Goal: Navigation & Orientation: Find specific page/section

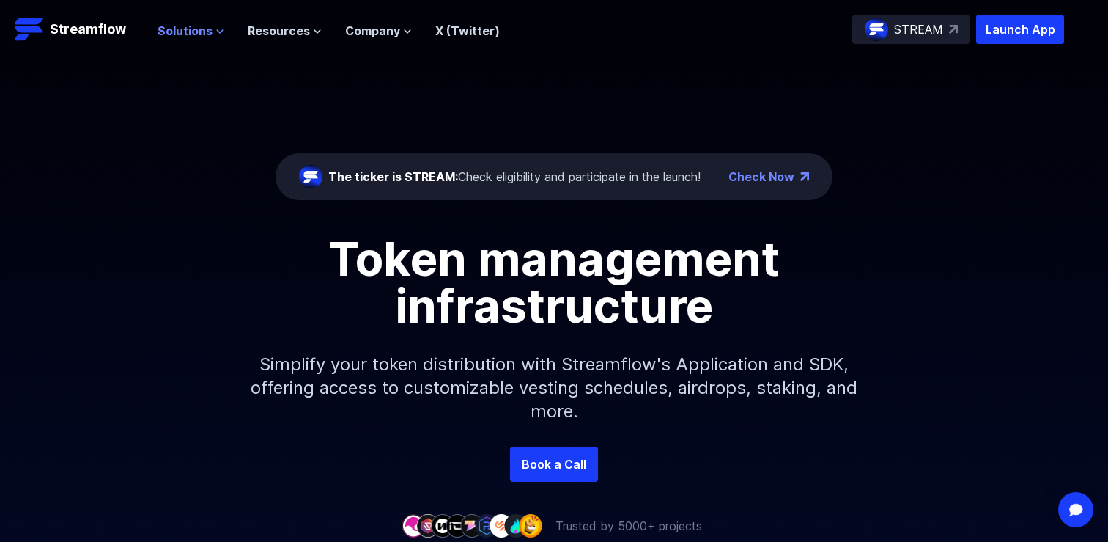
click at [203, 32] on span "Solutions" at bounding box center [185, 31] width 55 height 18
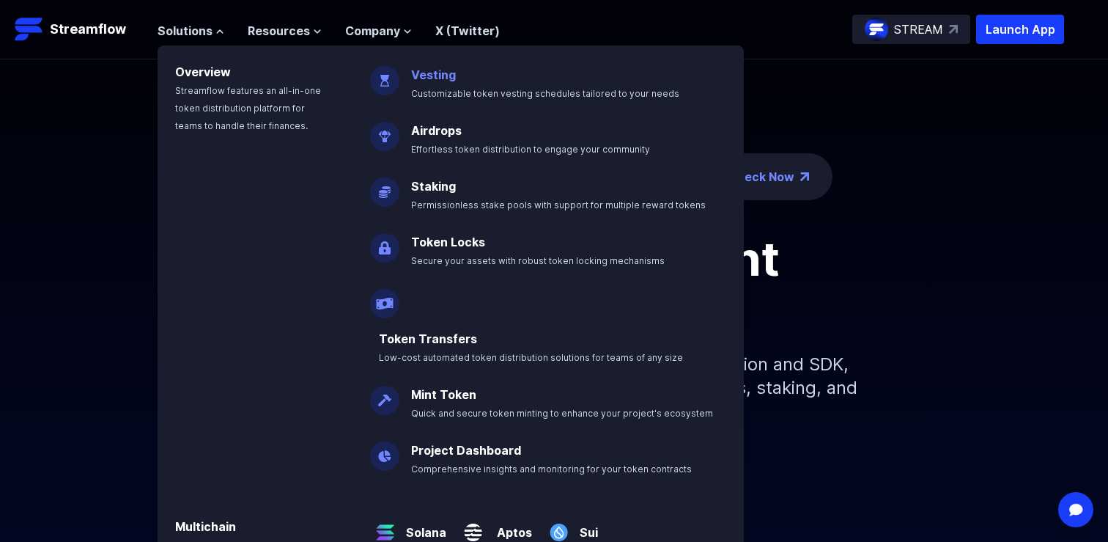
click at [432, 83] on p "Vesting Customizable token vesting schedules tailored to your needs" at bounding box center [555, 77] width 306 height 47
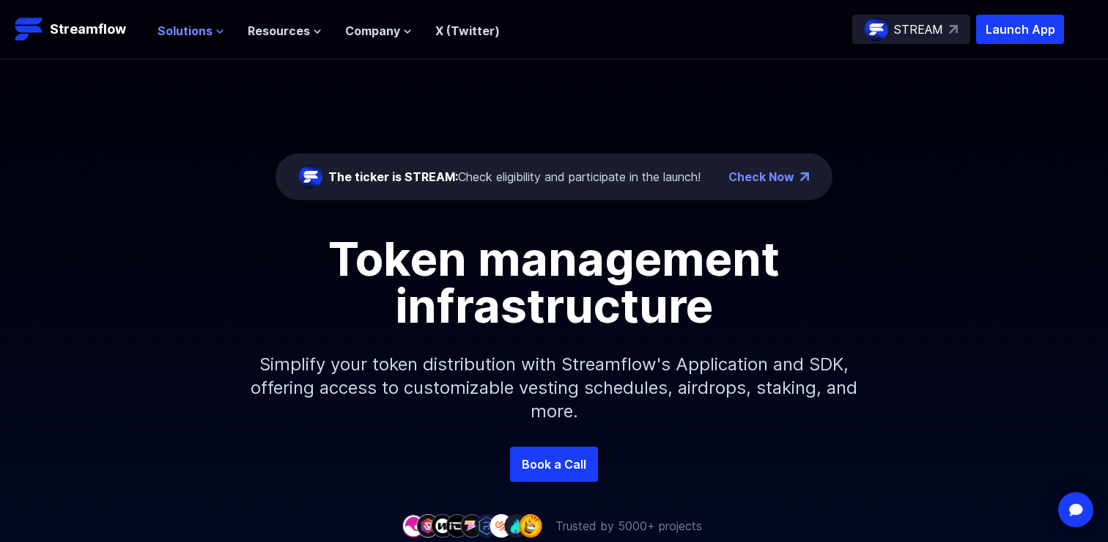
click at [198, 34] on span "Solutions" at bounding box center [185, 31] width 55 height 18
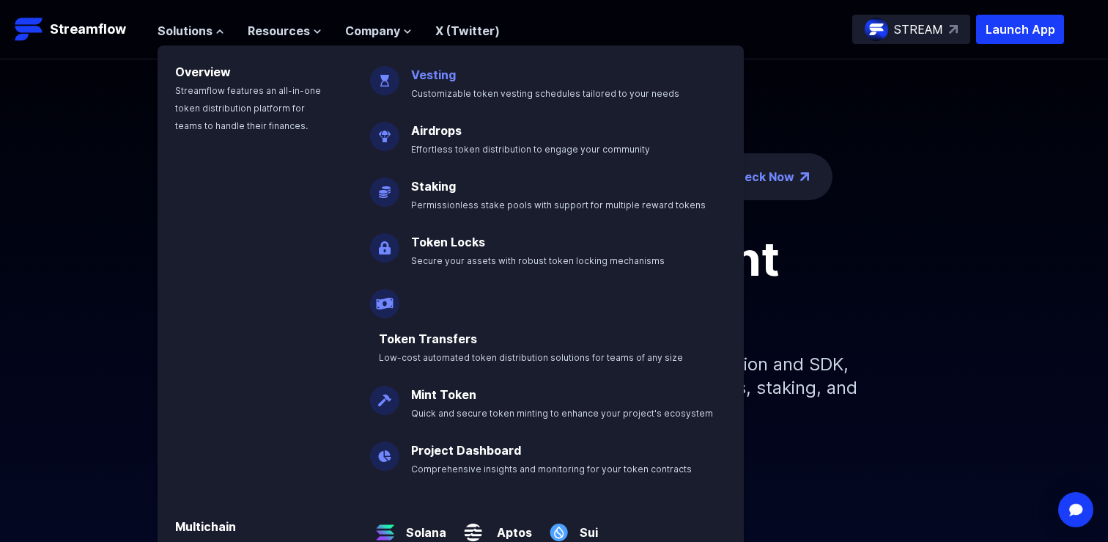
click at [423, 76] on link "Vesting" at bounding box center [433, 74] width 45 height 15
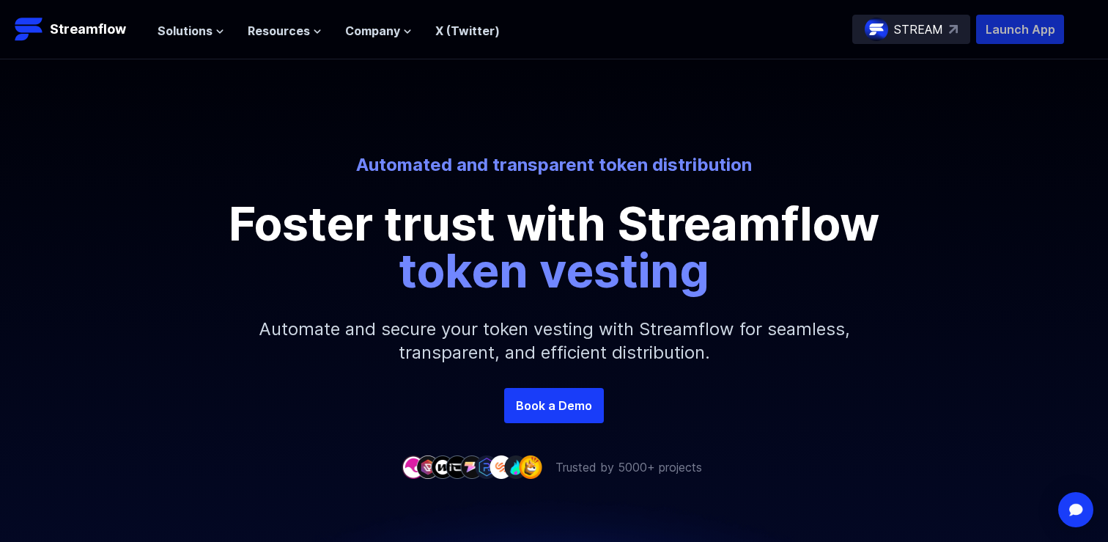
click at [1002, 36] on p "Launch App" at bounding box center [1020, 29] width 88 height 29
